Goal: Communication & Community: Answer question/provide support

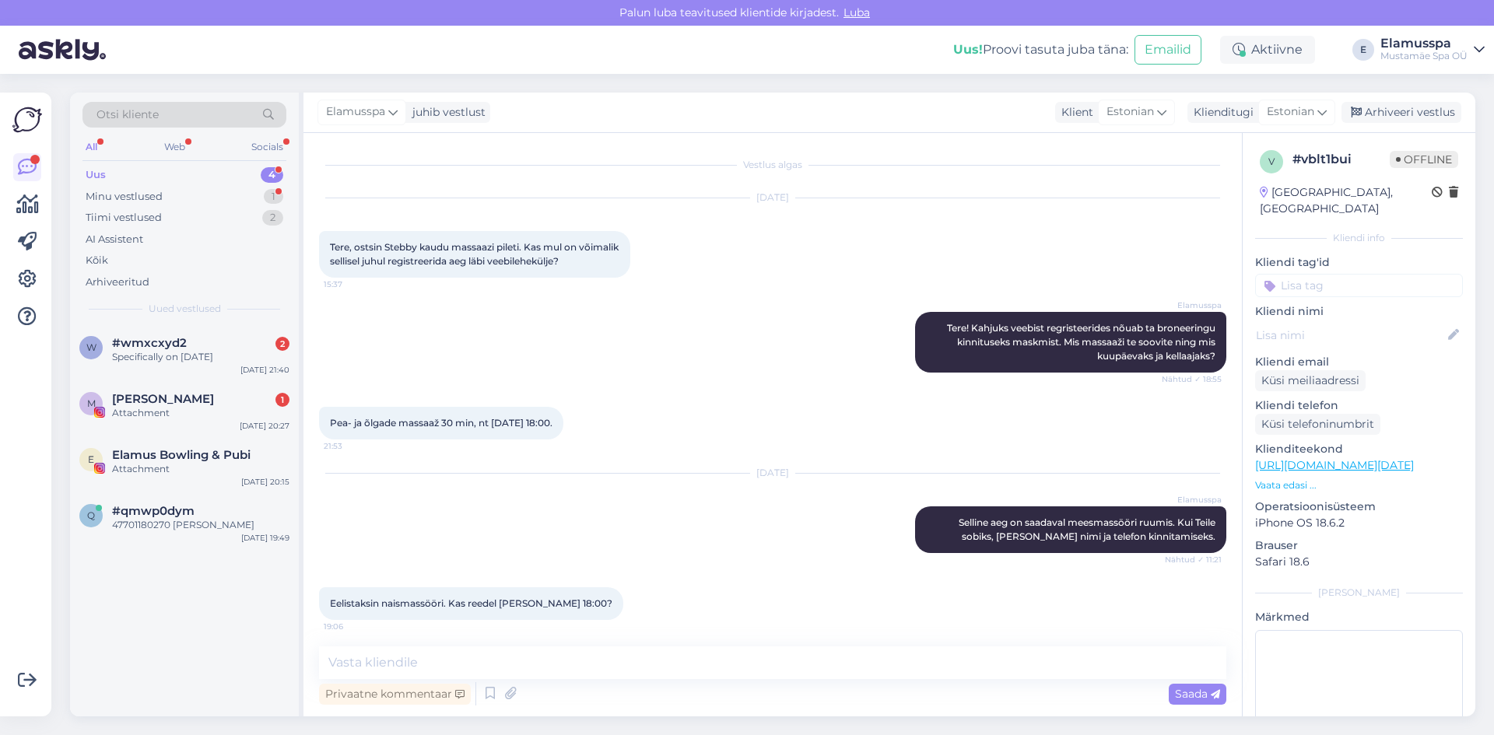
scroll to position [205, 0]
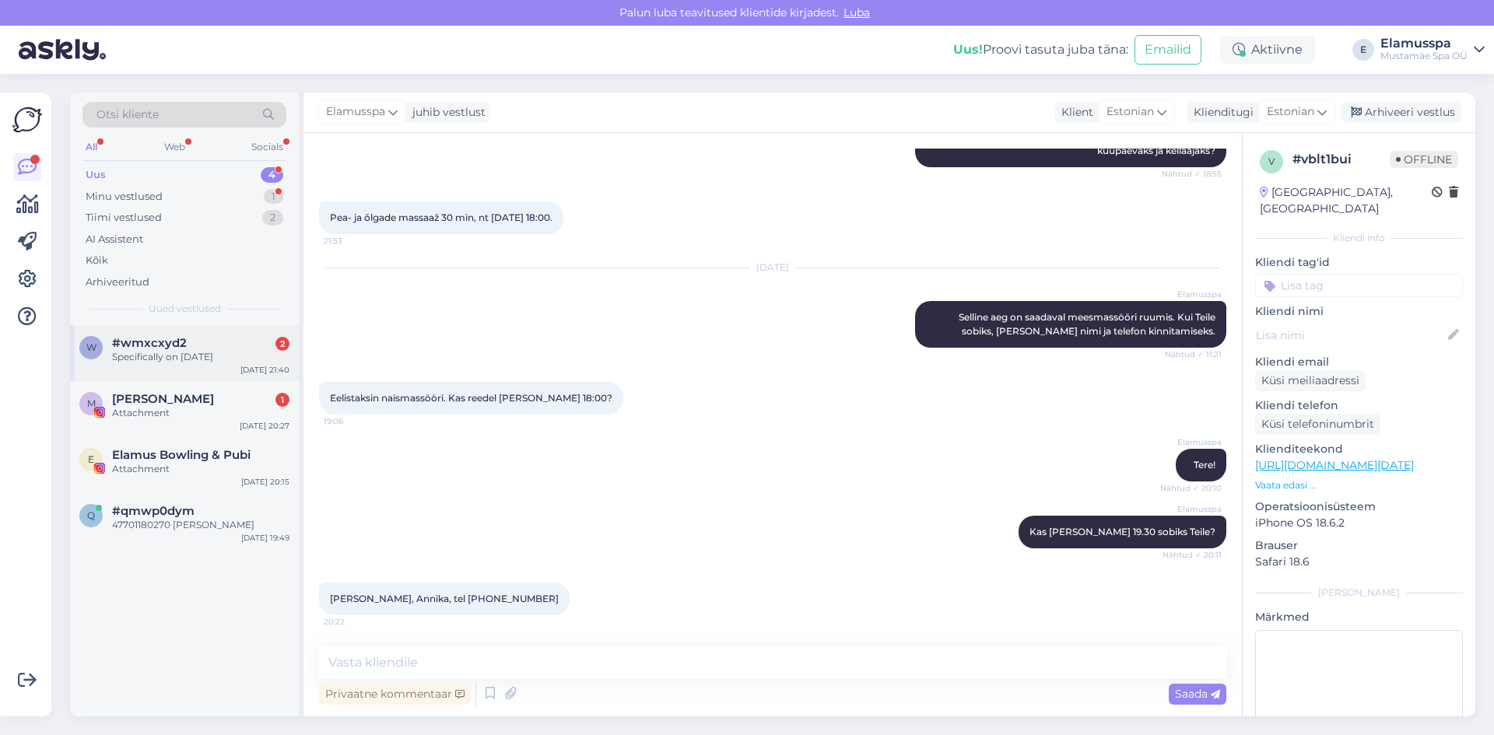
click at [226, 370] on div "w #wmxcxyd2 2 Specifically on Dec [DATE] 21:40" at bounding box center [184, 353] width 229 height 56
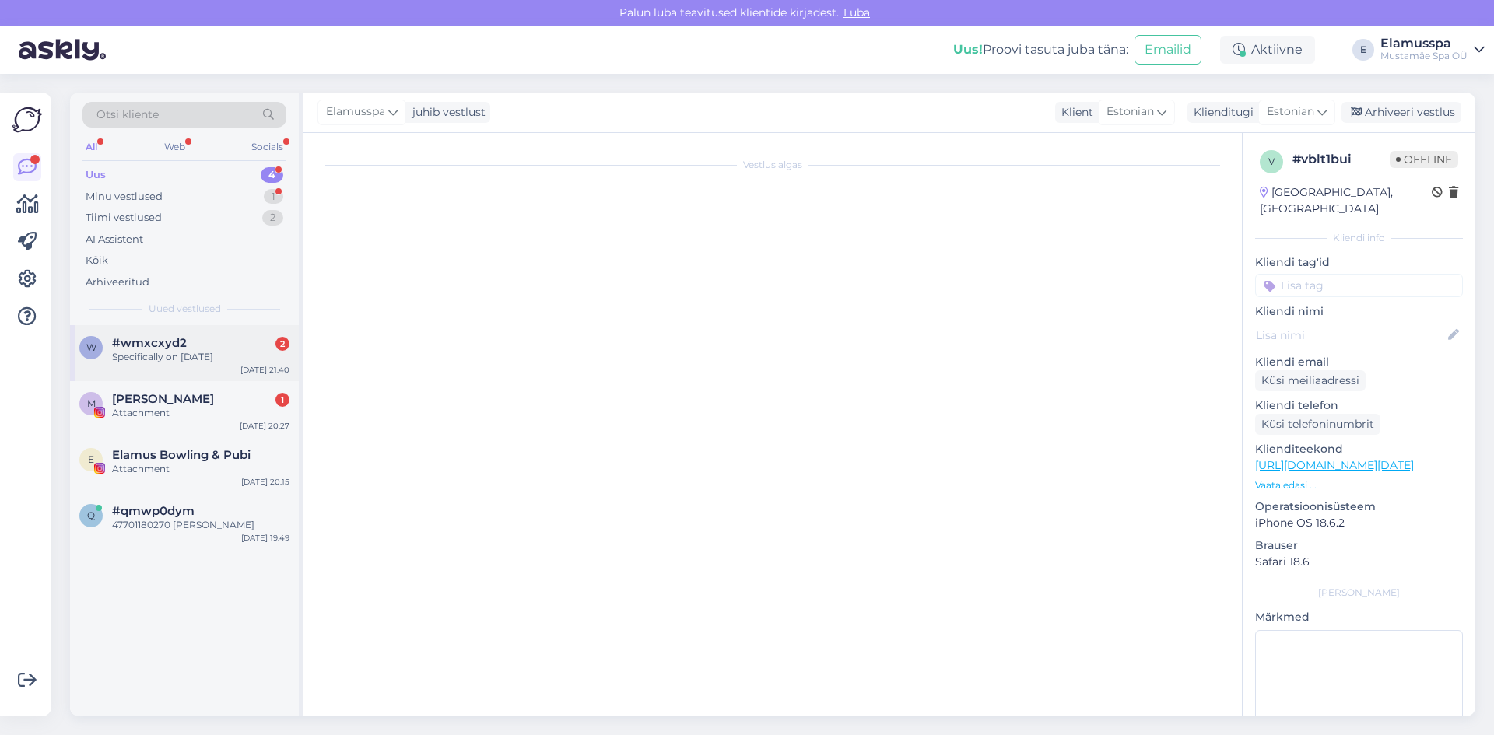
scroll to position [0, 0]
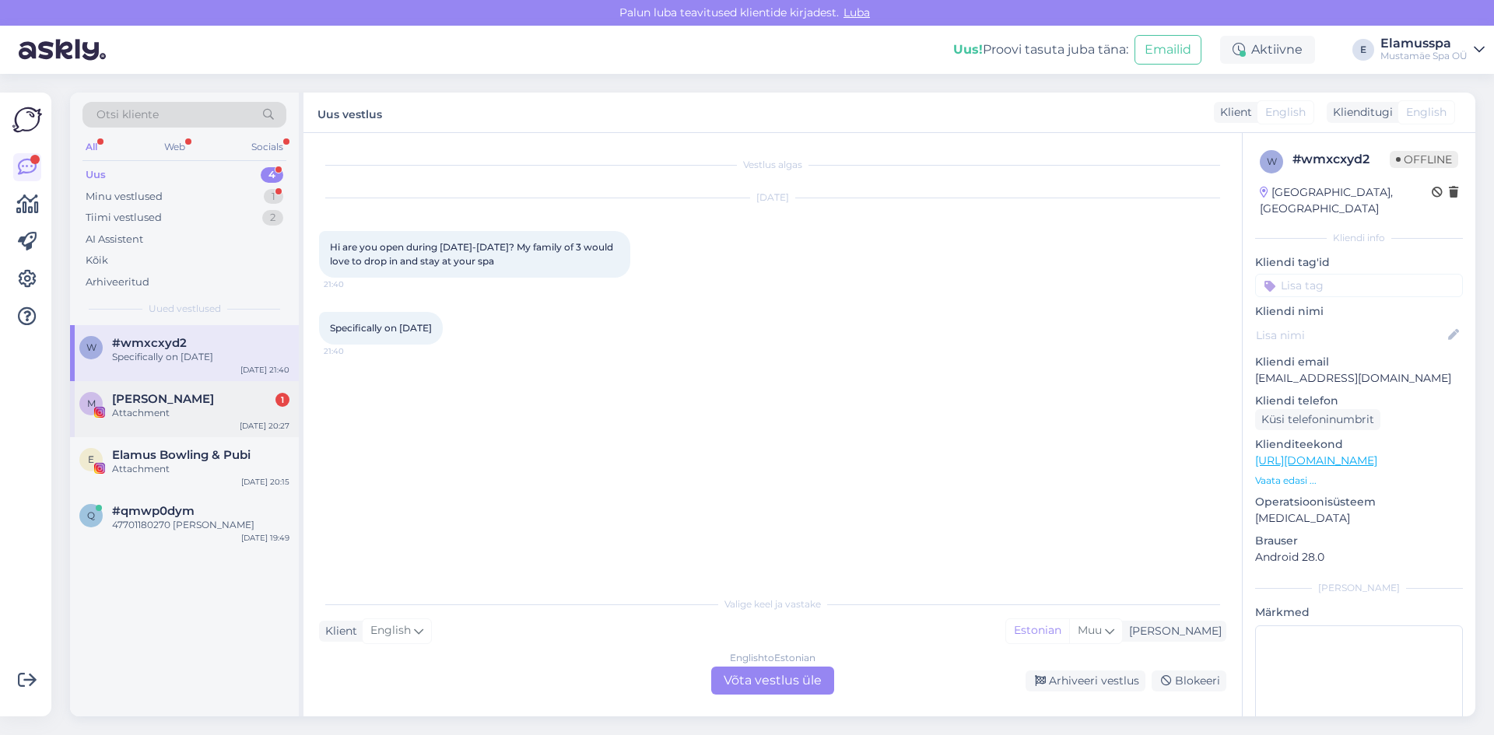
click at [196, 421] on div "M [PERSON_NAME] 1 Attachment [DATE] 20:27" at bounding box center [184, 409] width 229 height 56
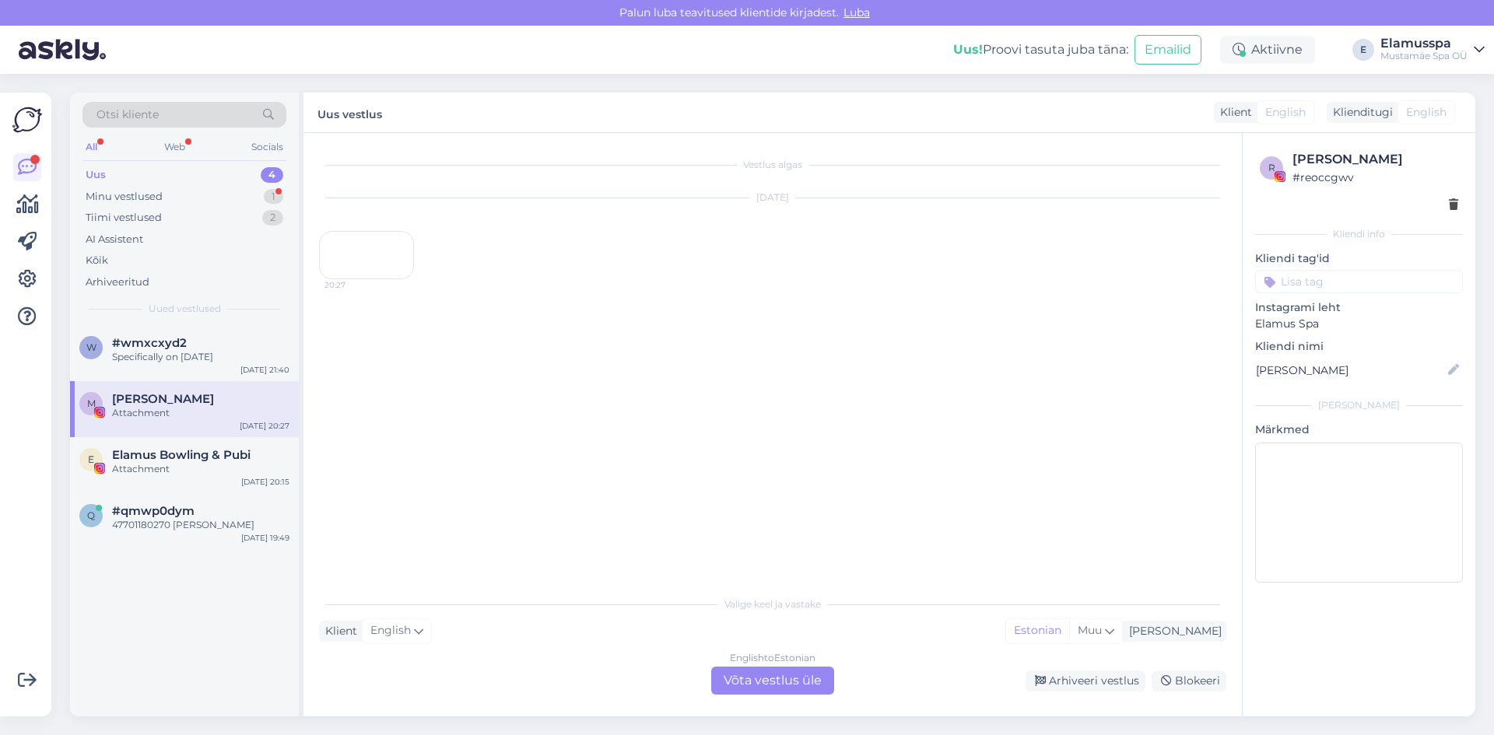
click at [804, 686] on div "English to Estonian Võta vestlus üle" at bounding box center [772, 681] width 123 height 28
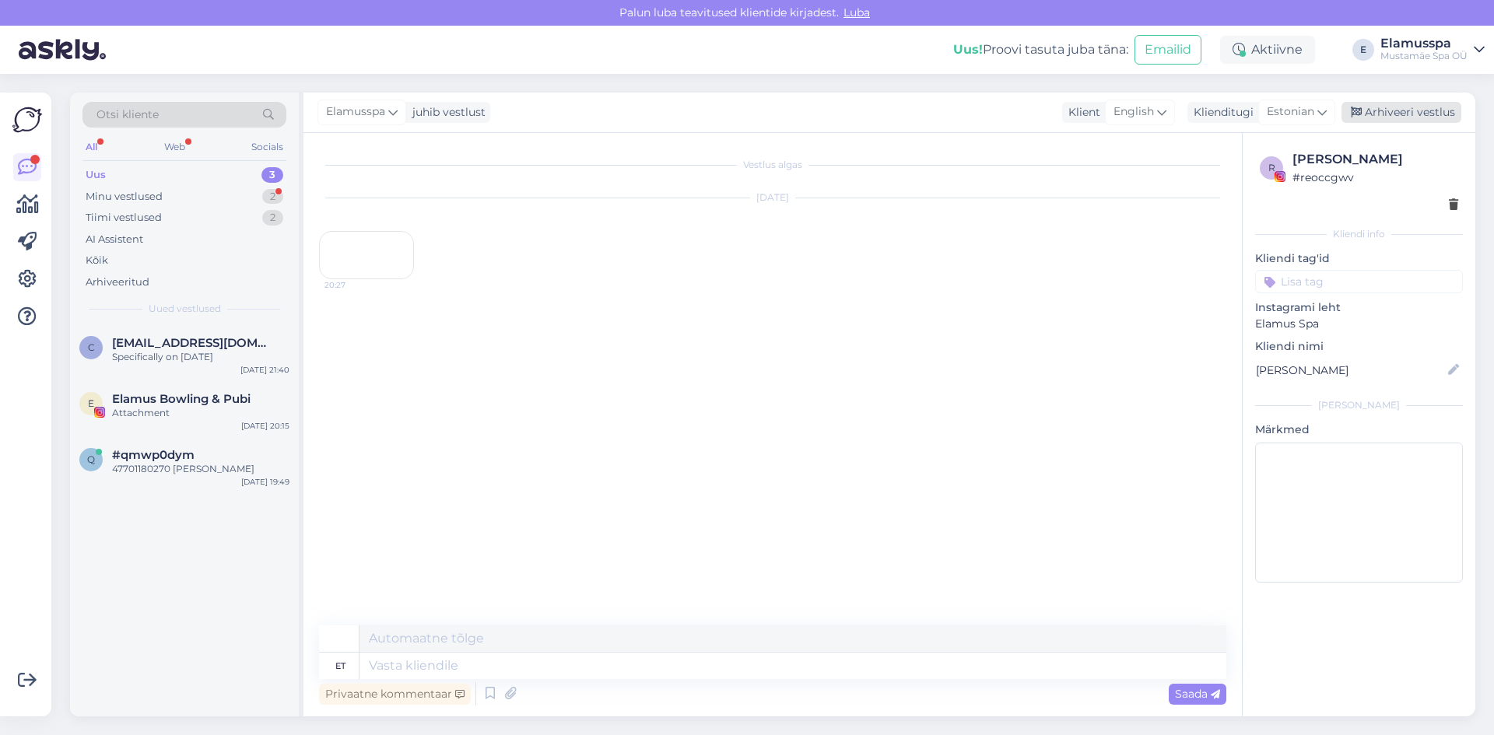
click at [1423, 110] on div "Arhiveeri vestlus" at bounding box center [1402, 112] width 120 height 21
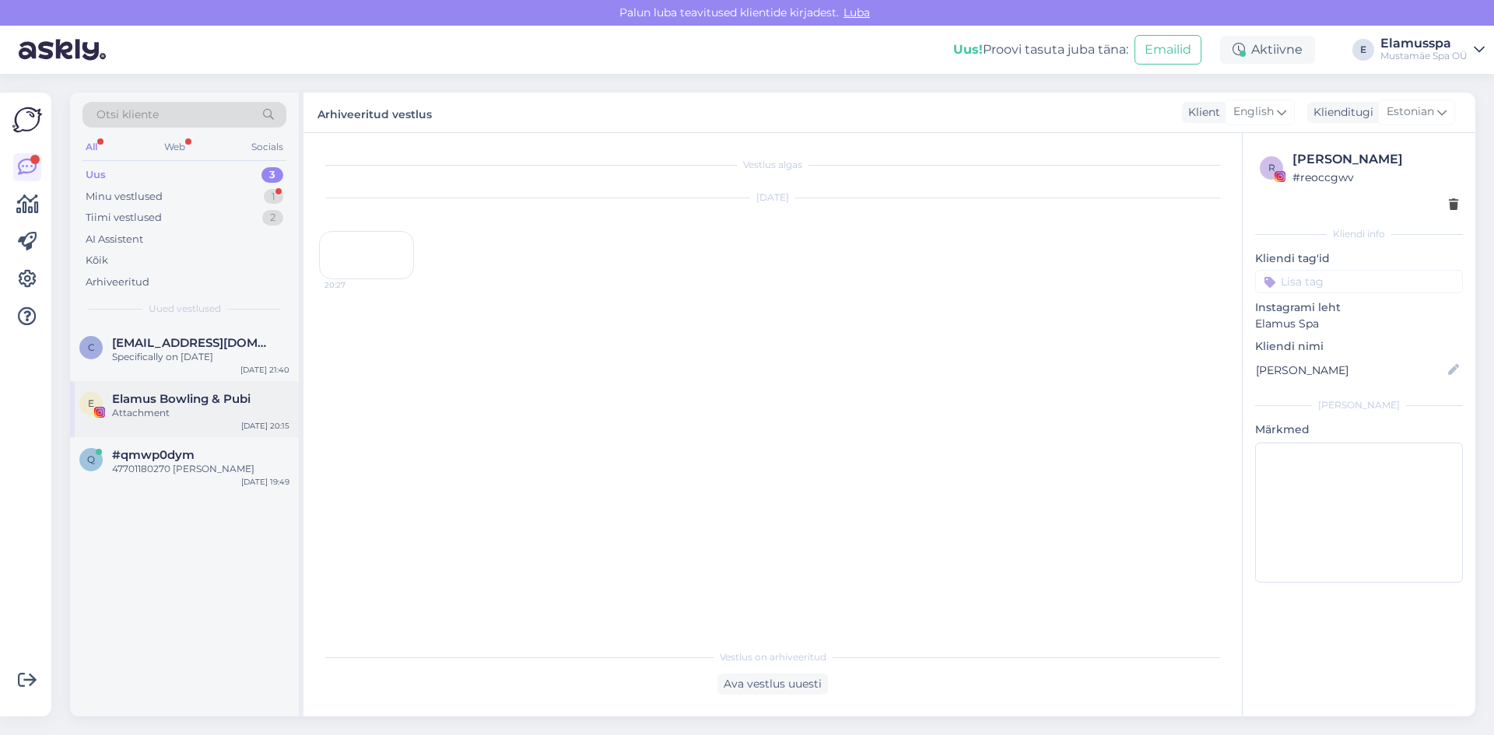
click at [166, 423] on div "E Elamus Bowling & Pubi Attachment [DATE] 20:15" at bounding box center [184, 409] width 229 height 56
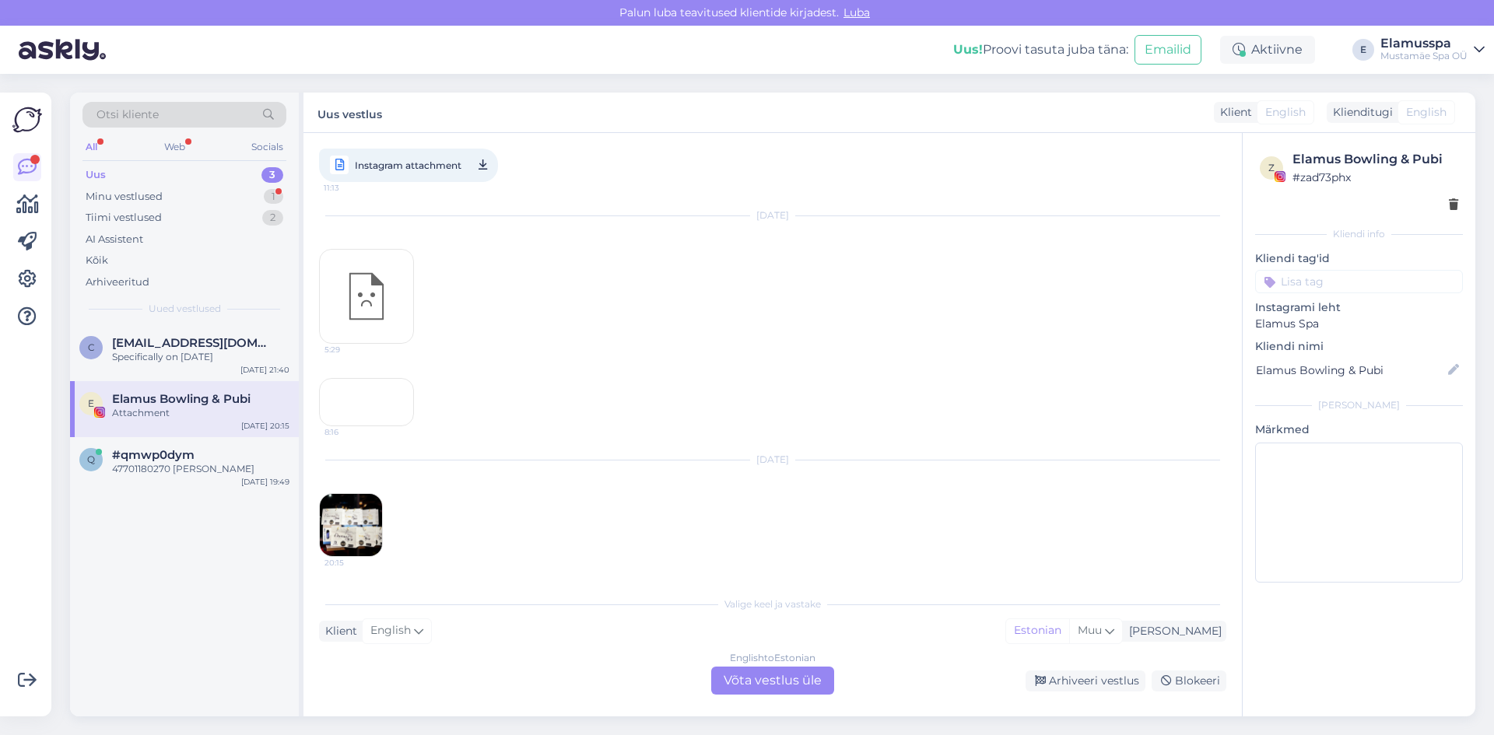
scroll to position [230, 0]
click at [765, 683] on div "English to Estonian Võta vestlus üle" at bounding box center [772, 681] width 123 height 28
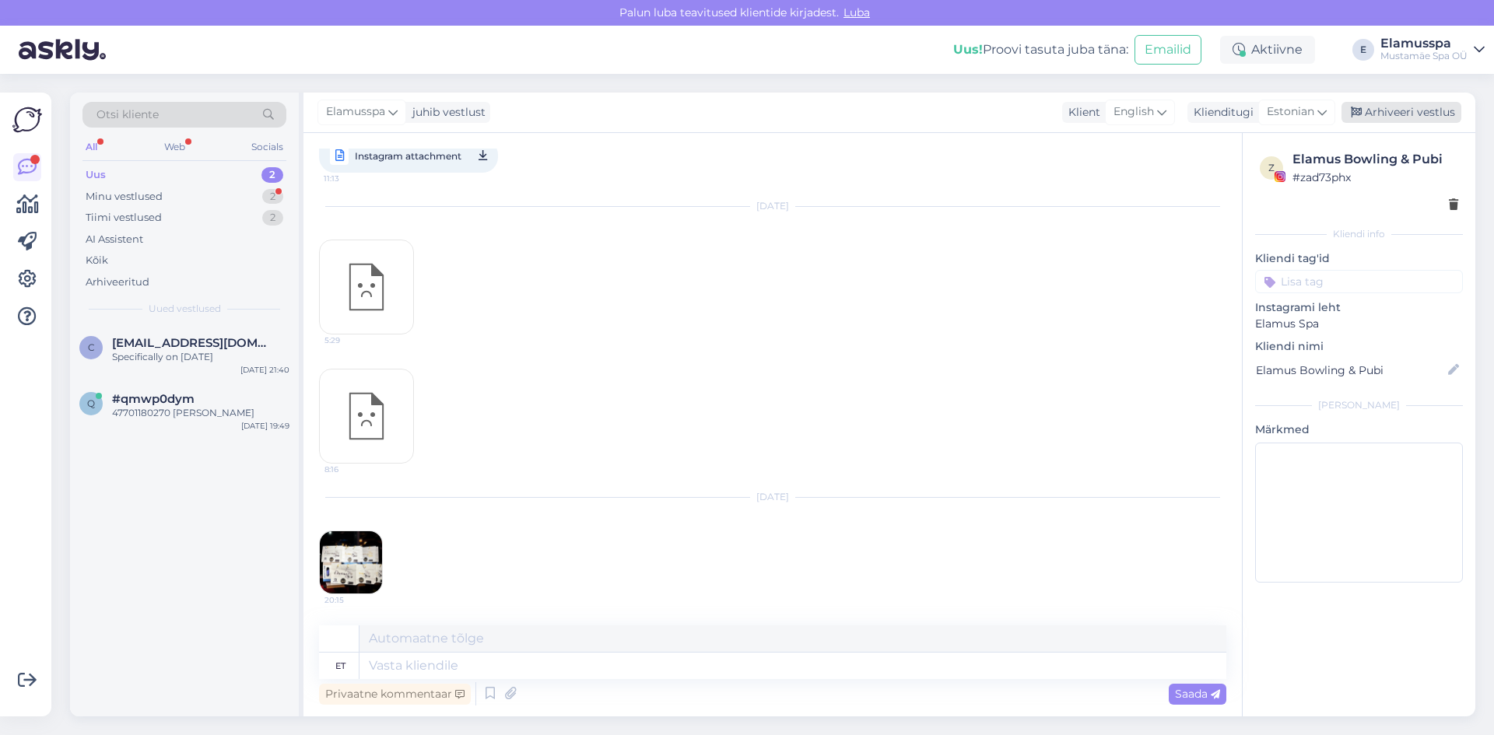
click at [1425, 116] on div "Arhiveeri vestlus" at bounding box center [1402, 112] width 120 height 21
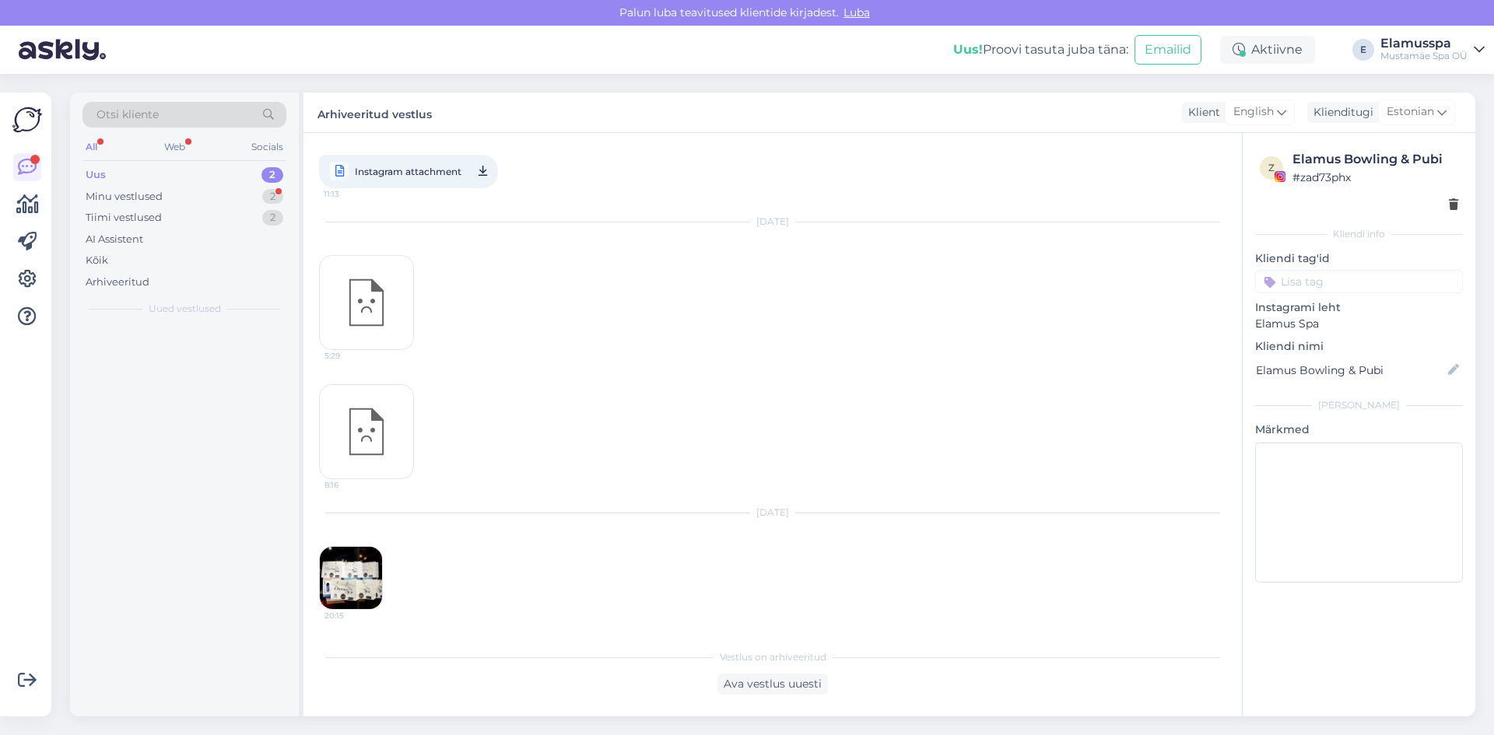
scroll to position [177, 0]
click at [746, 699] on div "Vestlus algas [DATE] Instagram attachment 23:54 [DATE] Instagram attachment 11:…" at bounding box center [772, 425] width 939 height 584
click at [750, 682] on div "Ava vestlus uuesti" at bounding box center [773, 684] width 111 height 21
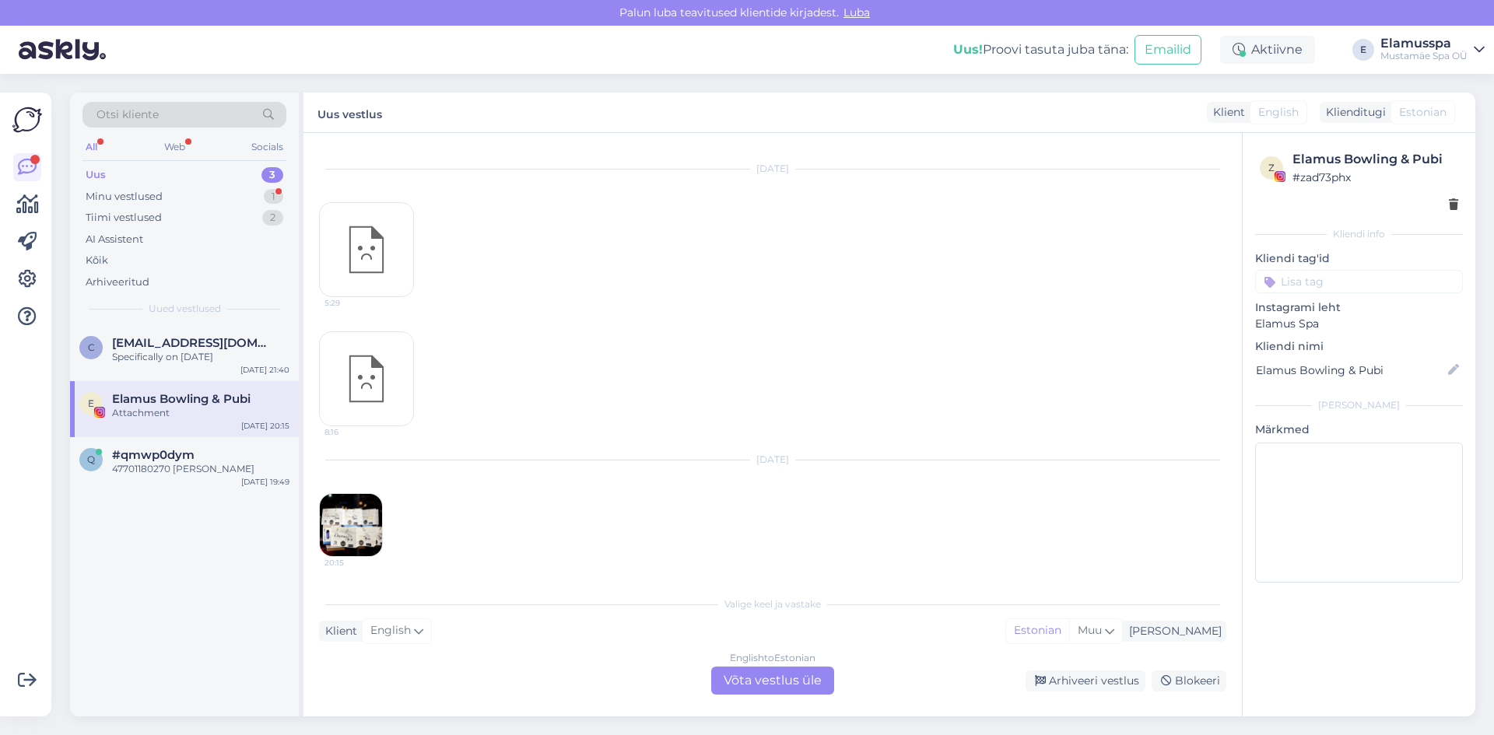
click at [349, 526] on img at bounding box center [351, 525] width 62 height 62
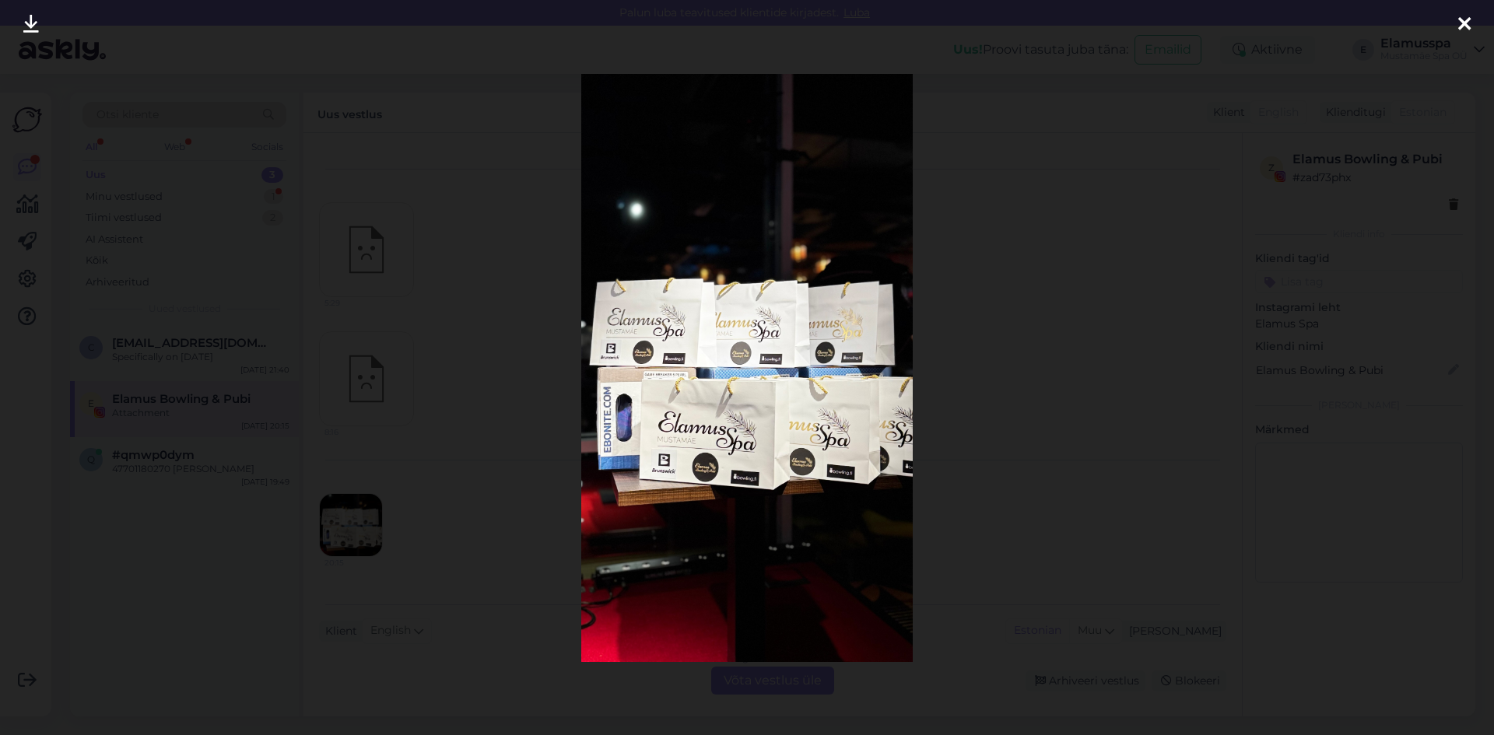
click at [530, 334] on div at bounding box center [747, 367] width 1494 height 735
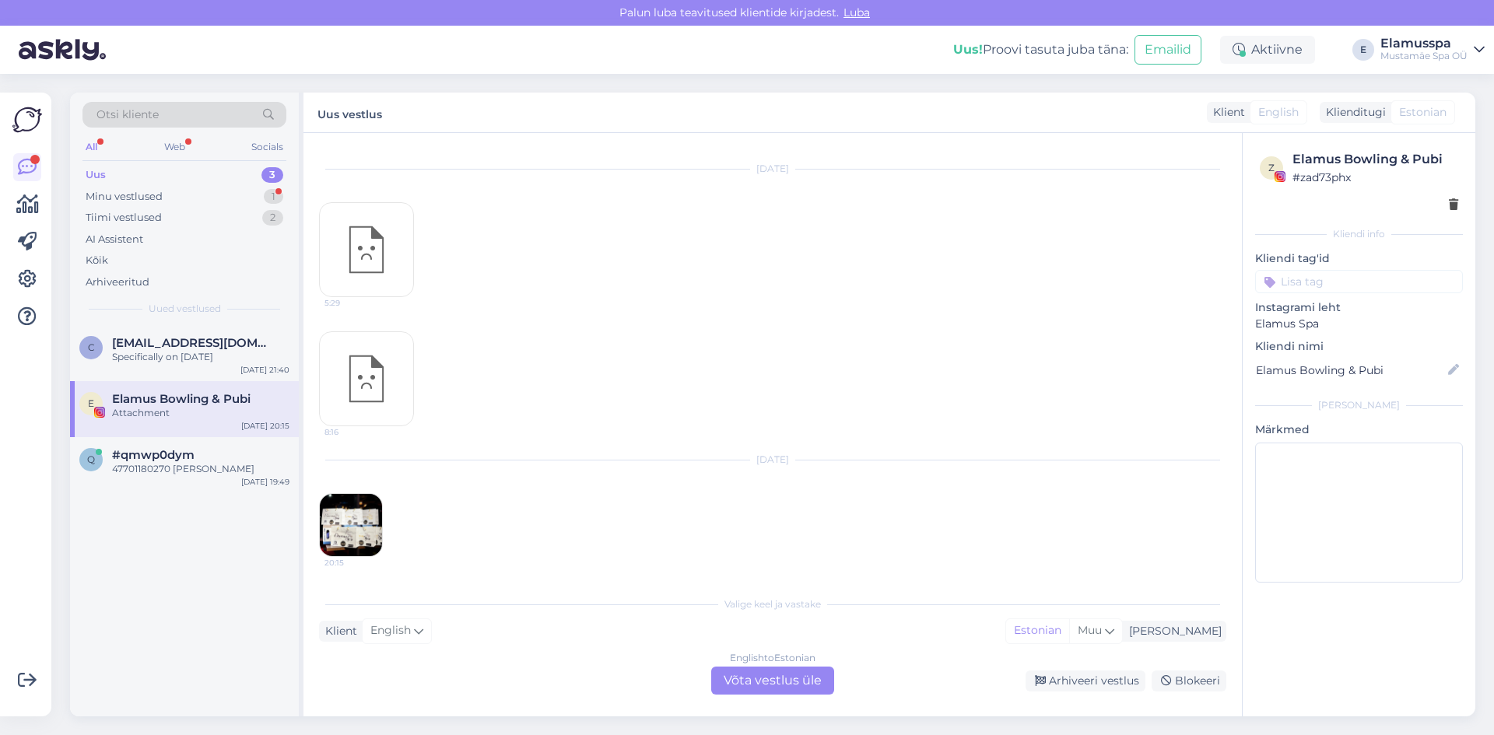
click at [759, 693] on div "English to Estonian Võta vestlus üle" at bounding box center [772, 681] width 123 height 28
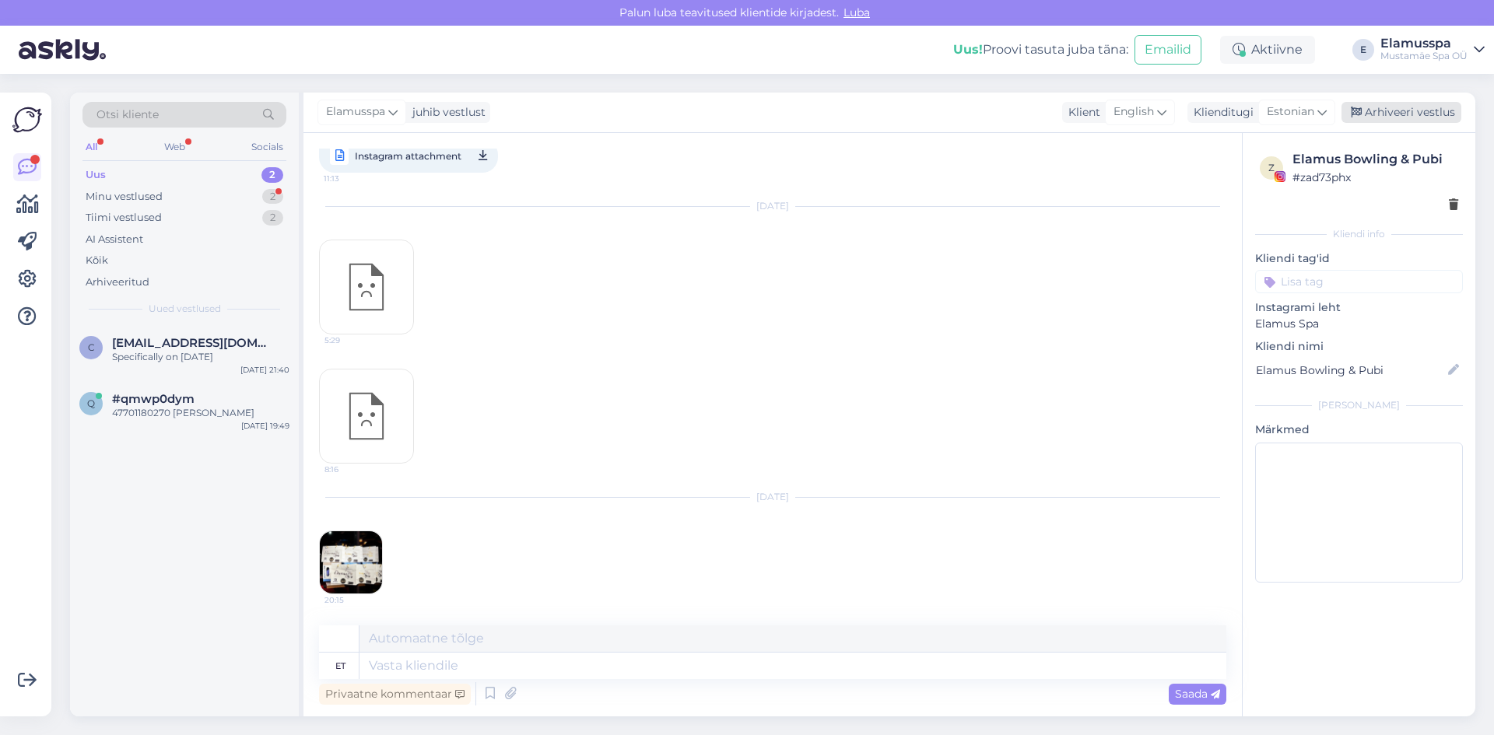
click at [1388, 109] on div "Arhiveeri vestlus" at bounding box center [1402, 112] width 120 height 21
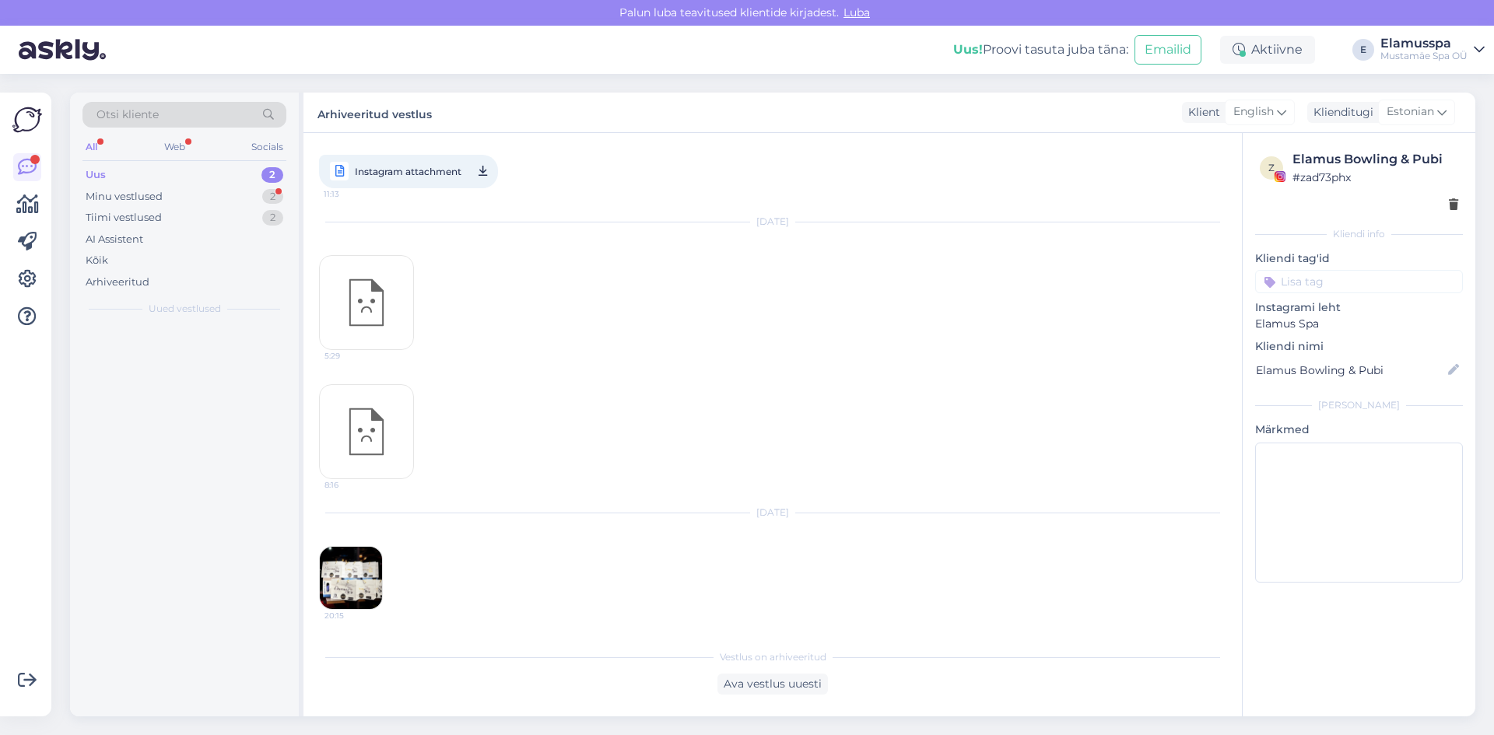
scroll to position [177, 0]
click at [176, 412] on div "47701180270 [PERSON_NAME]" at bounding box center [200, 413] width 177 height 14
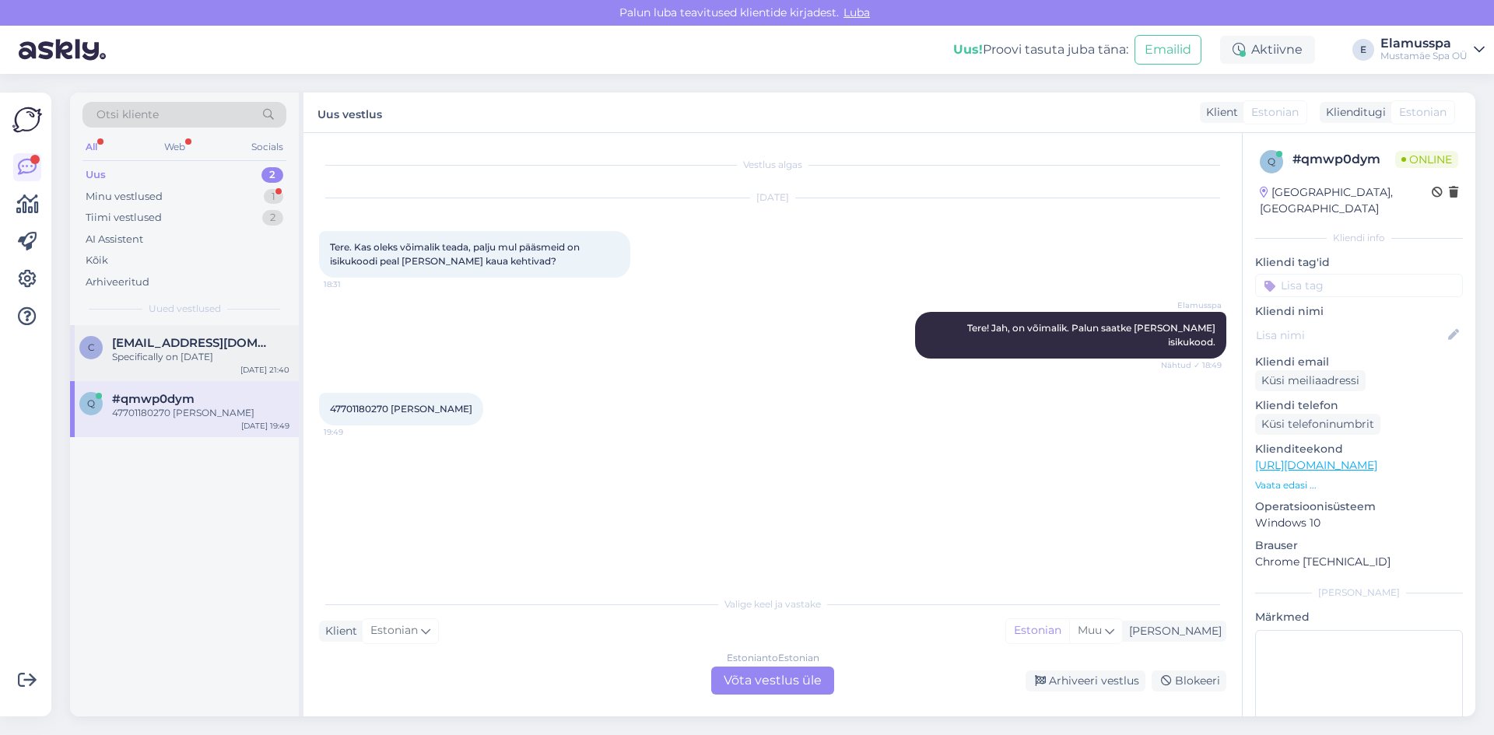
click at [237, 352] on div "Specifically on [DATE]" at bounding box center [200, 357] width 177 height 14
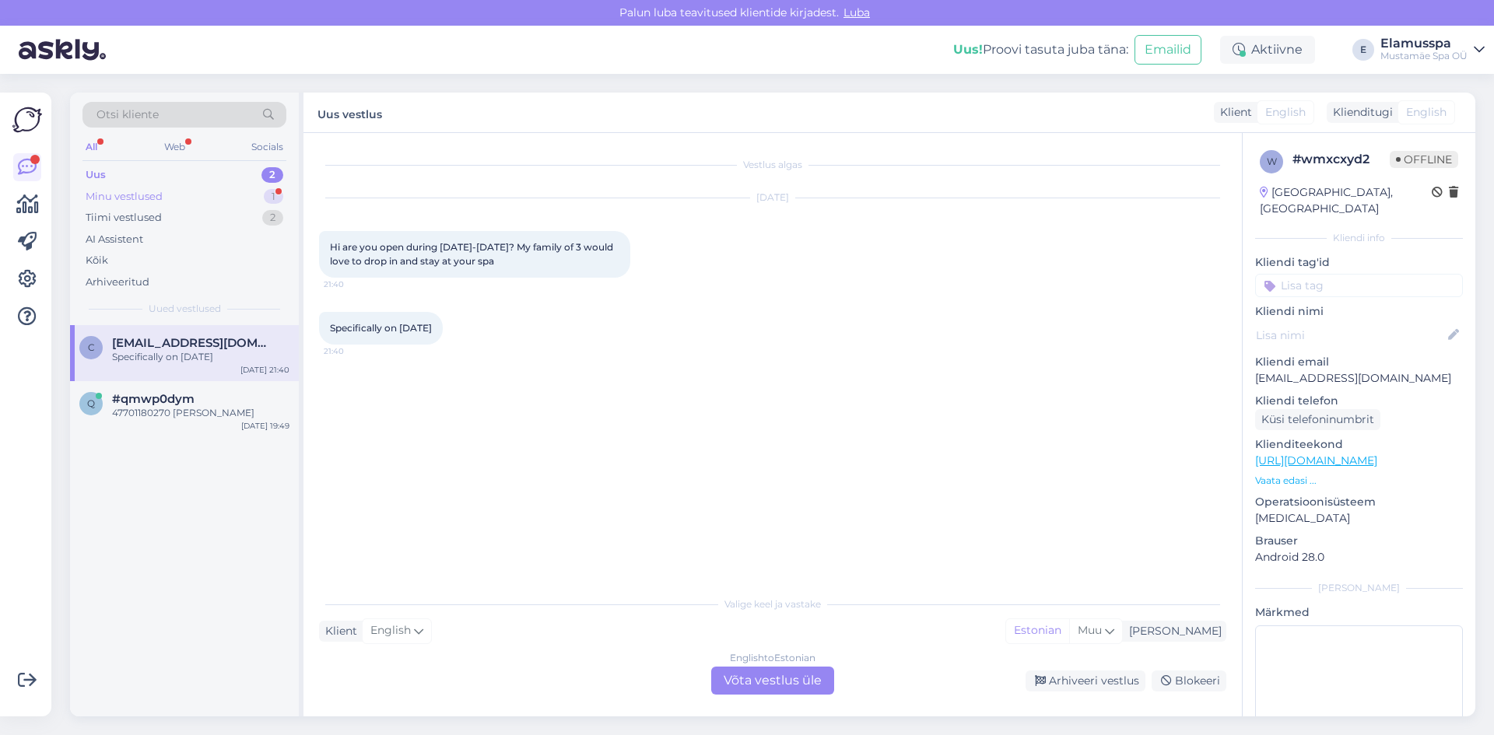
click at [196, 197] on div "Minu vestlused 1" at bounding box center [184, 197] width 204 height 22
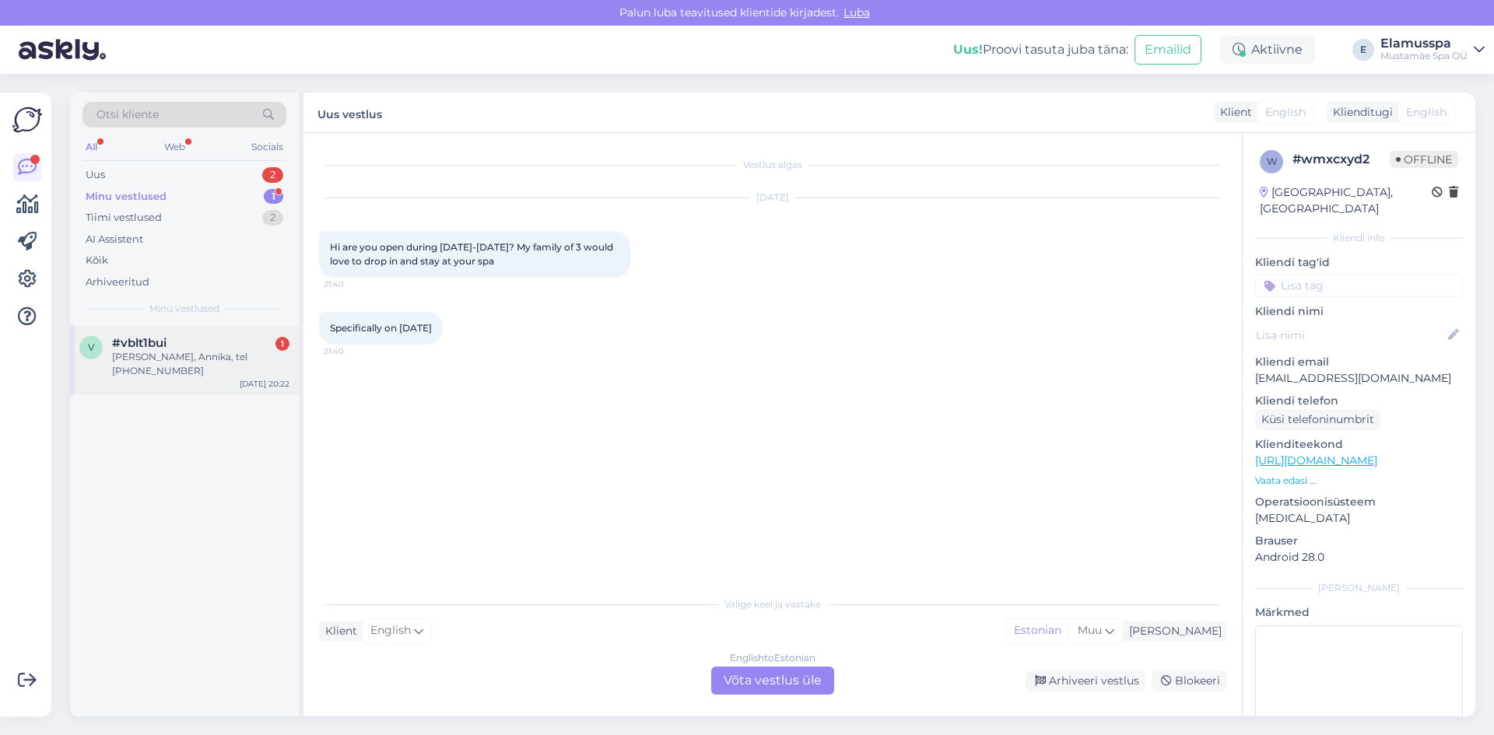
click at [177, 363] on div "[PERSON_NAME], Annika, tel [PHONE_NUMBER]" at bounding box center [200, 364] width 177 height 28
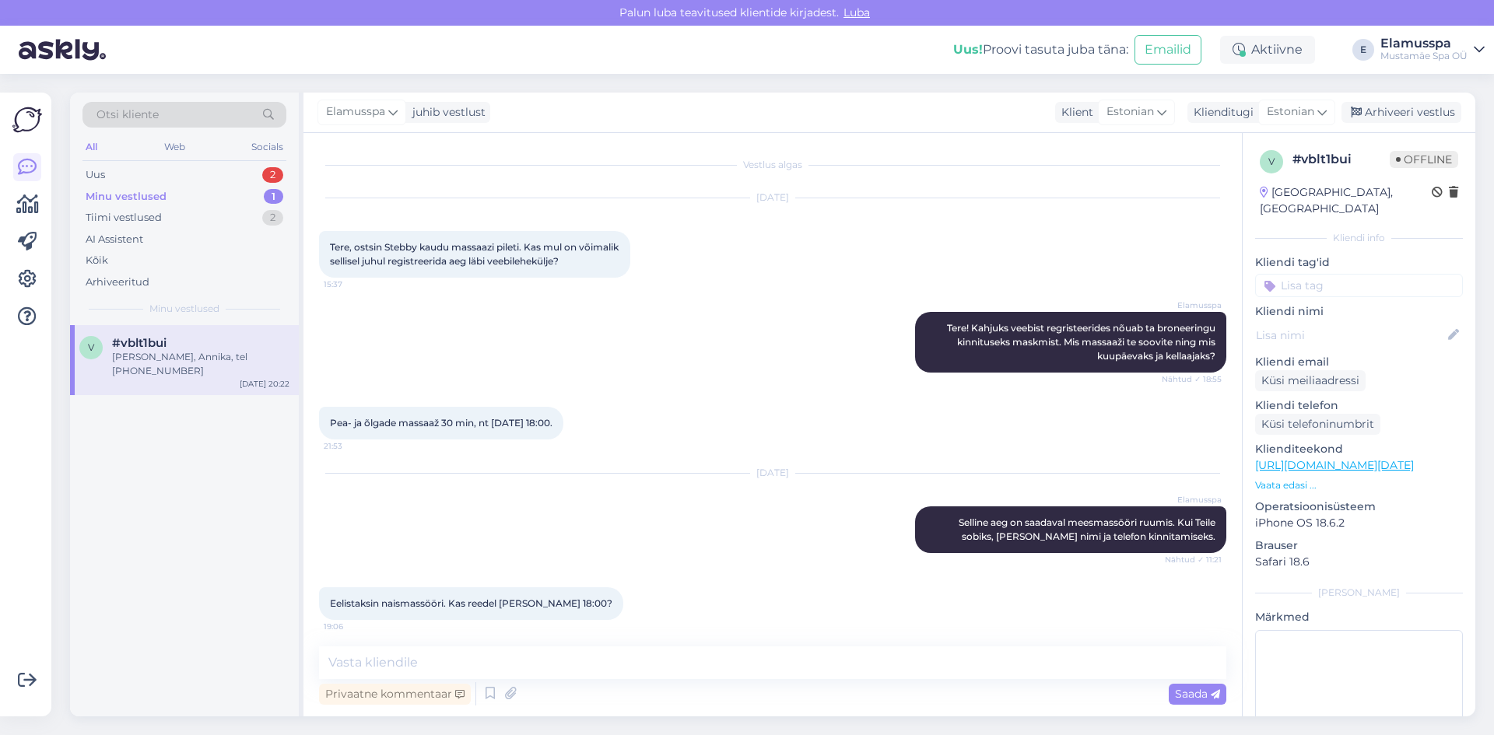
scroll to position [205, 0]
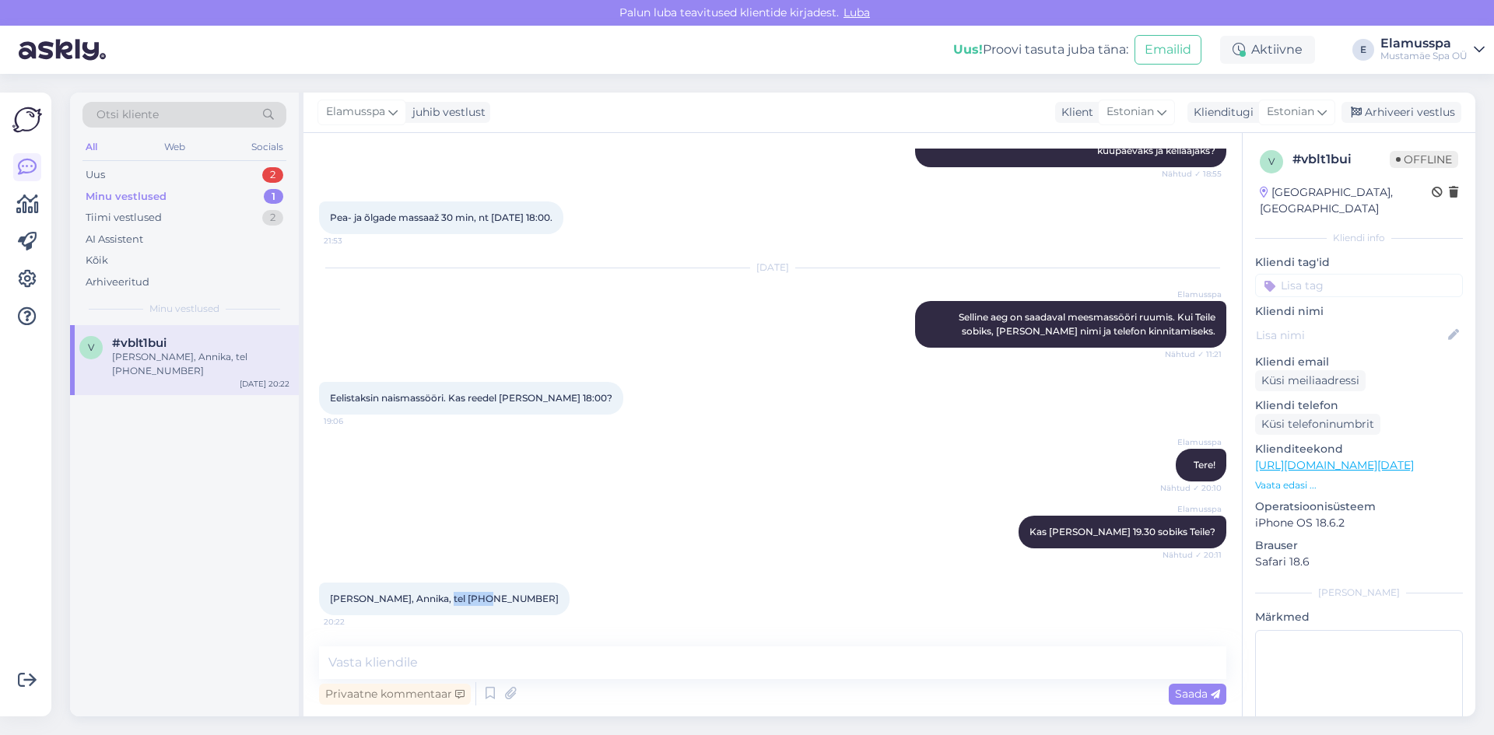
drag, startPoint x: 431, startPoint y: 602, endPoint x: 475, endPoint y: 605, distance: 43.7
click at [475, 605] on div "[PERSON_NAME], Annika, tel 56210323 20:22" at bounding box center [444, 599] width 251 height 33
copy span "56210323"
click at [558, 672] on textarea at bounding box center [772, 663] width 907 height 33
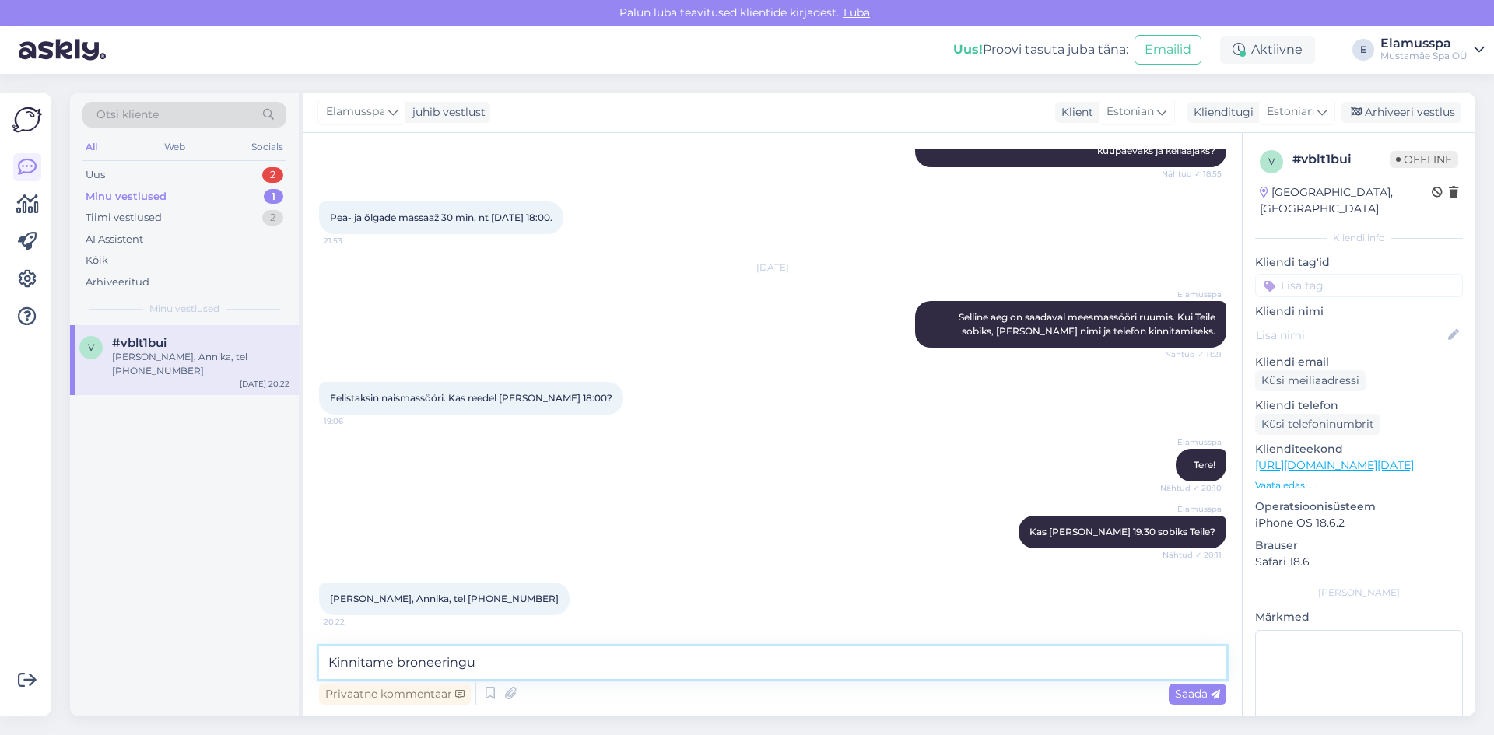
type textarea "Kinnitame broneeringu."
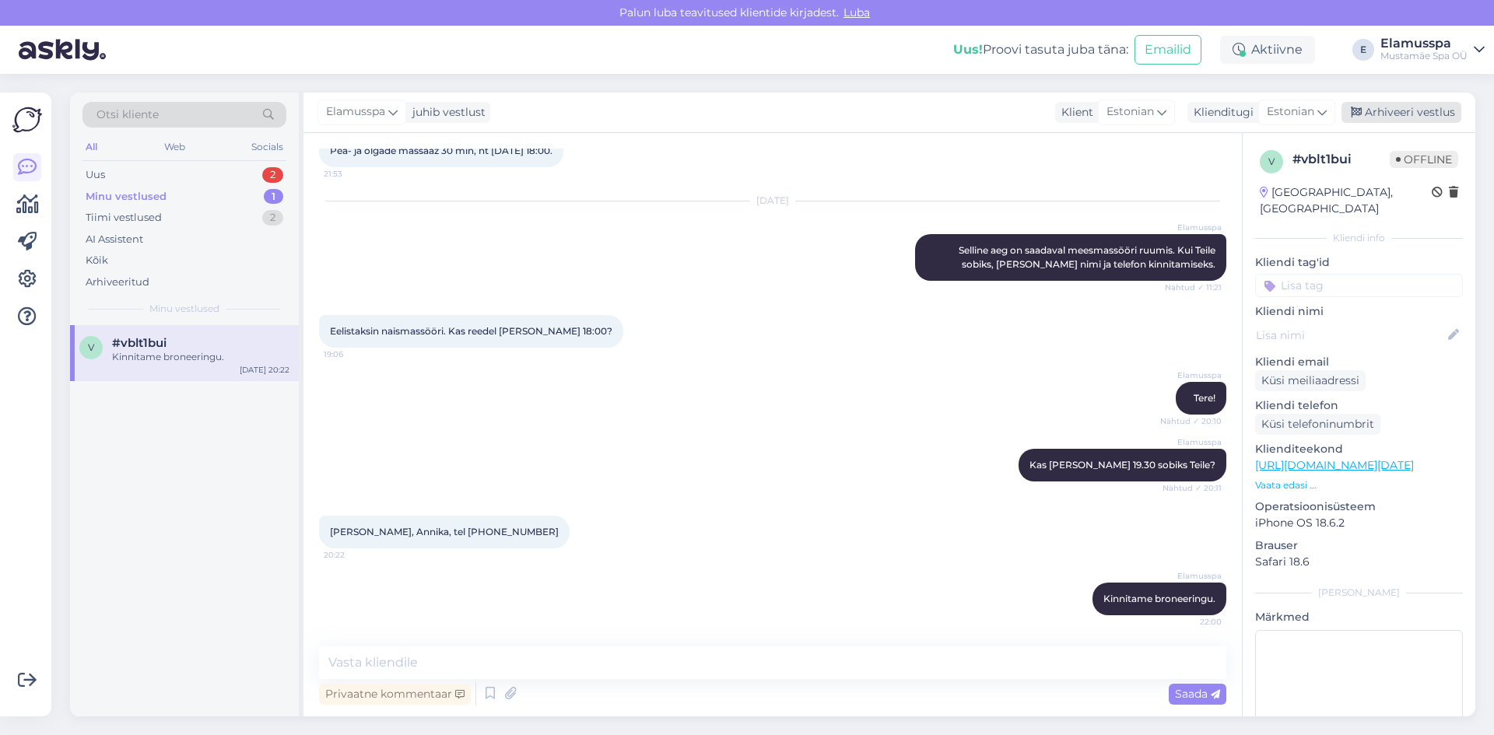
click at [1458, 107] on div "Arhiveeri vestlus" at bounding box center [1402, 112] width 120 height 21
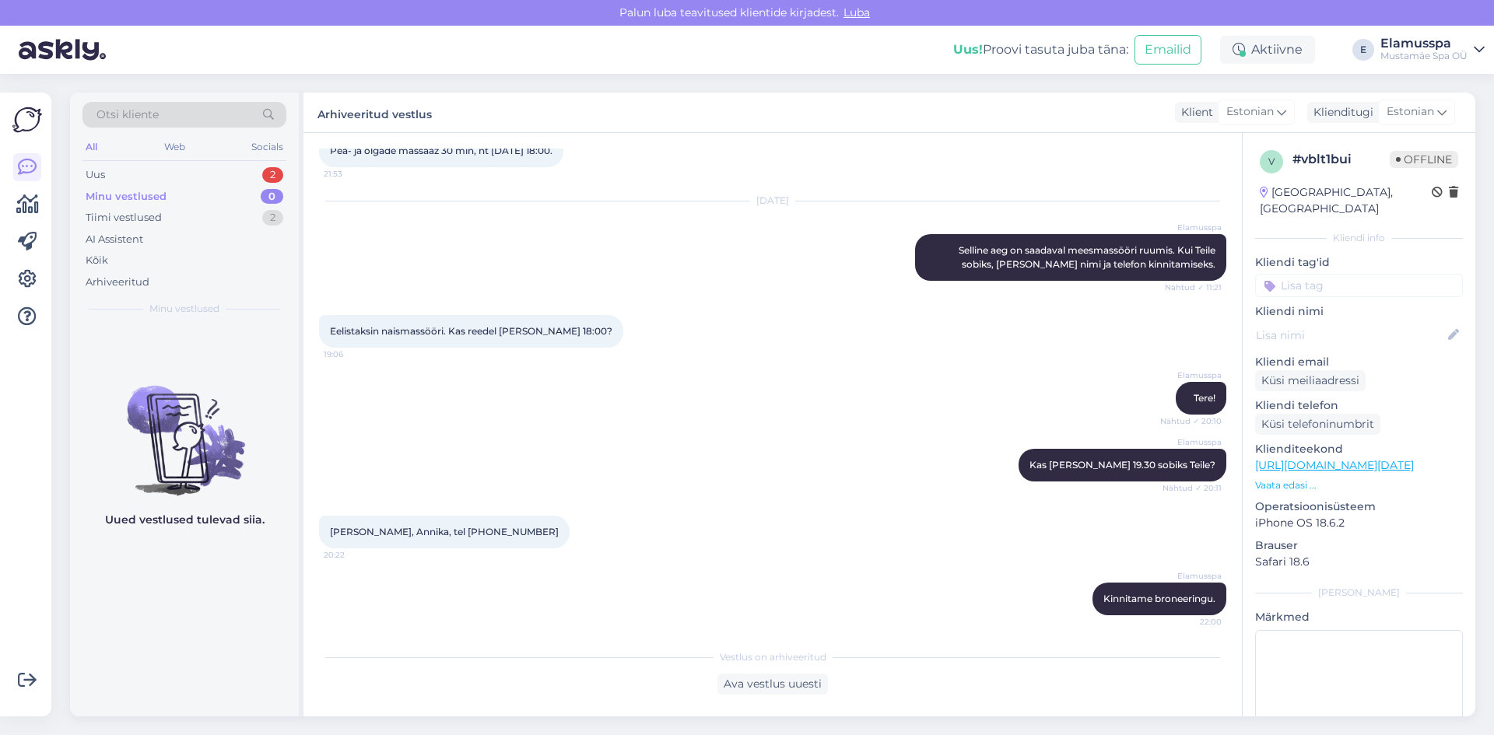
click at [117, 159] on div "All Web Socials" at bounding box center [184, 149] width 204 height 24
click at [118, 166] on div "Uus 2" at bounding box center [184, 175] width 204 height 22
